Goal: Information Seeking & Learning: Learn about a topic

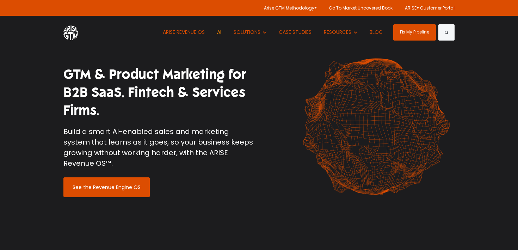
click at [220, 34] on link "AI" at bounding box center [219, 32] width 15 height 33
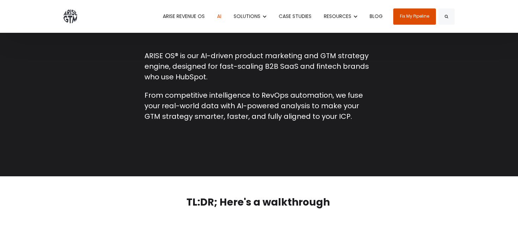
scroll to position [344, 0]
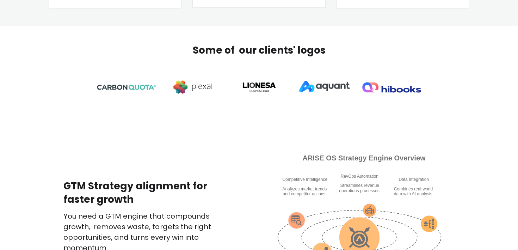
scroll to position [547, 0]
